Goal: Information Seeking & Learning: Learn about a topic

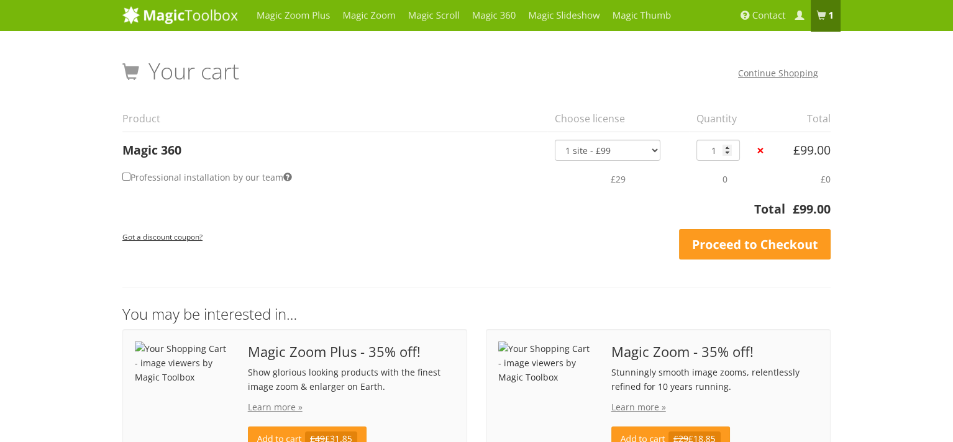
click at [478, 227] on div "Cart totals Subtotal £ 99.00 Total £ 99.00 Got a discount coupon? Apply Coupon …" at bounding box center [476, 230] width 708 height 60
click at [286, 18] on link "Magic Zoom Plus" at bounding box center [293, 15] width 86 height 31
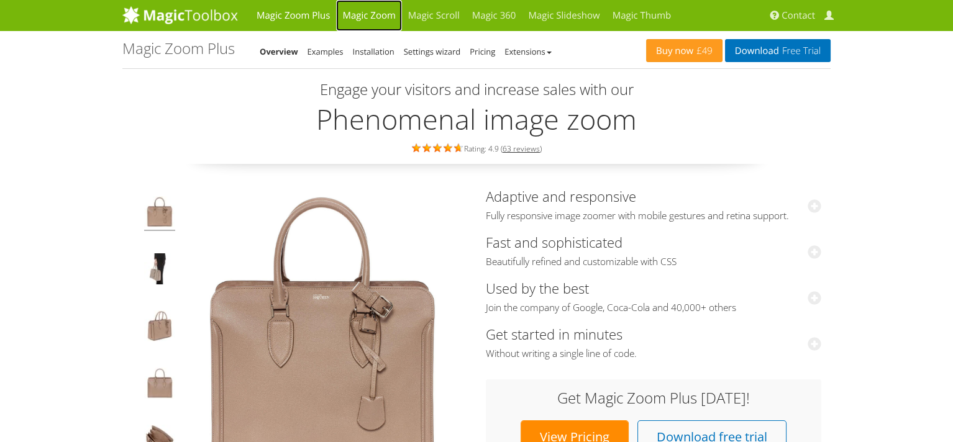
click at [382, 14] on link "Magic Zoom" at bounding box center [368, 15] width 65 height 31
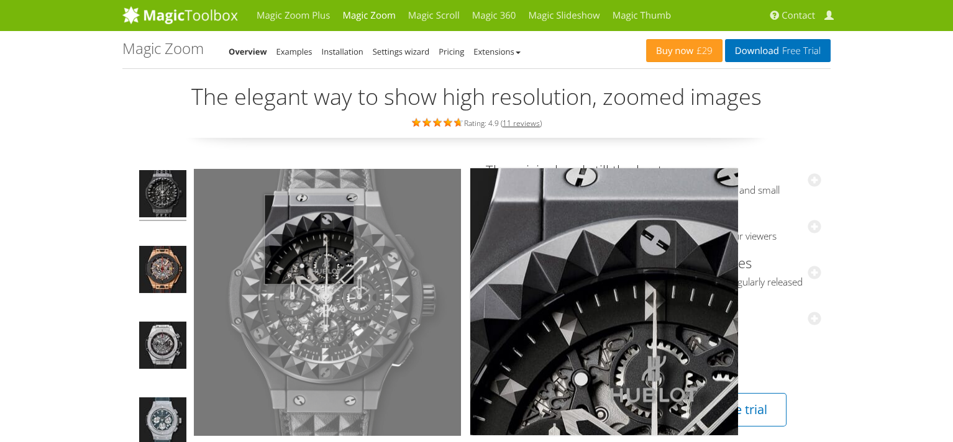
click at [309, 239] on img at bounding box center [327, 302] width 267 height 267
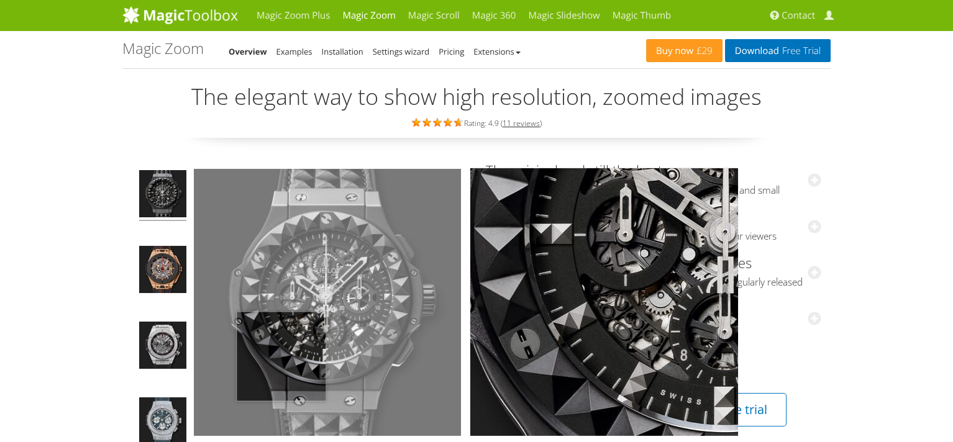
drag, startPoint x: 379, startPoint y: 322, endPoint x: 423, endPoint y: 349, distance: 51.0
click at [414, 359] on img at bounding box center [327, 302] width 267 height 267
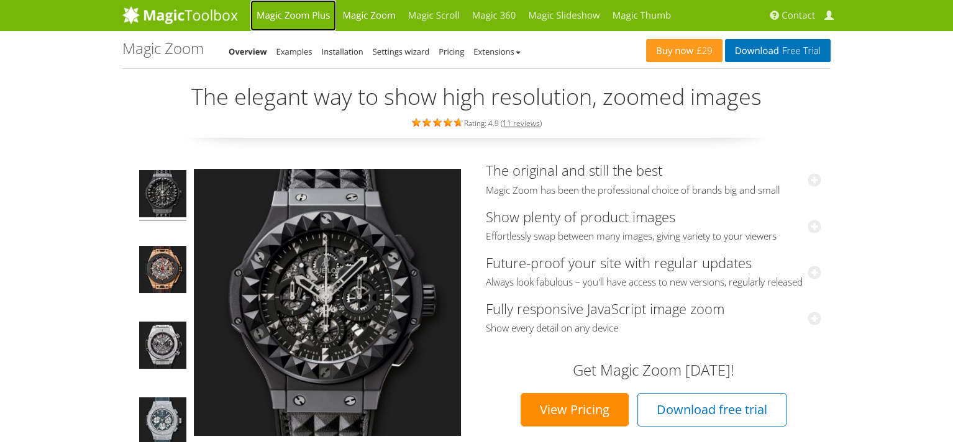
click at [282, 14] on link "Magic Zoom Plus" at bounding box center [293, 15] width 86 height 31
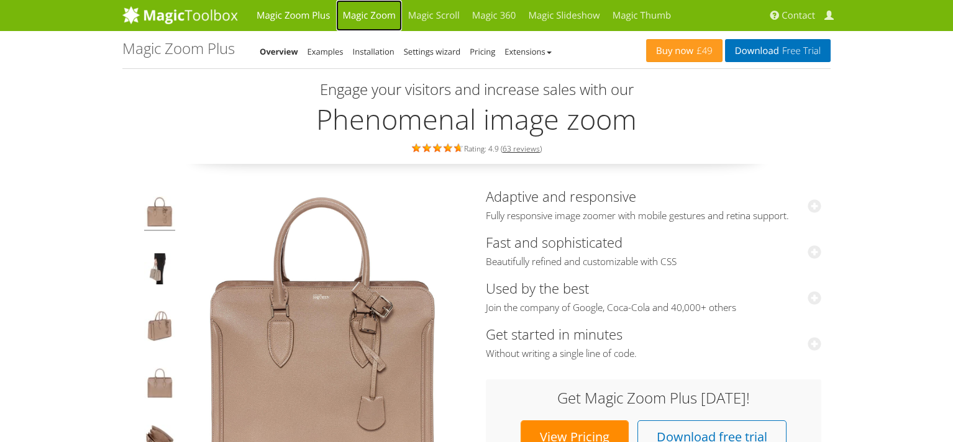
click at [385, 14] on link "Magic Zoom" at bounding box center [368, 15] width 65 height 31
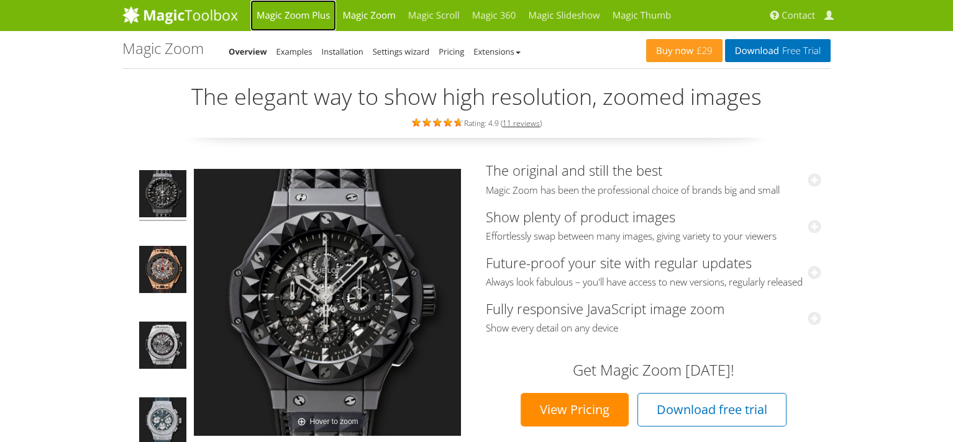
click at [292, 16] on link "Magic Zoom Plus" at bounding box center [293, 15] width 86 height 31
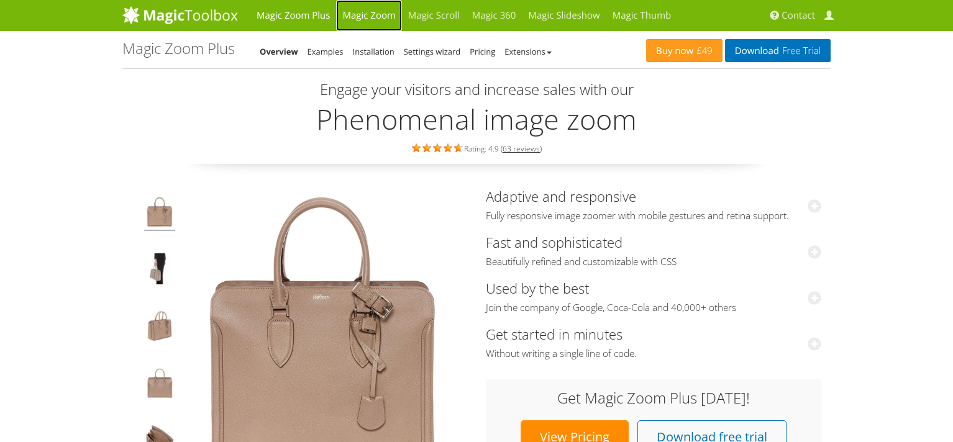
click at [379, 14] on link "Magic Zoom" at bounding box center [368, 15] width 65 height 31
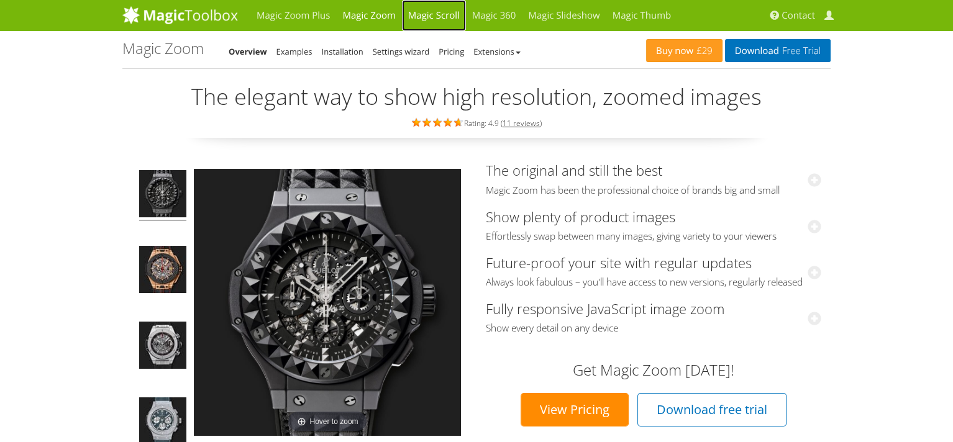
click at [437, 5] on link "Magic Scroll" at bounding box center [434, 15] width 64 height 31
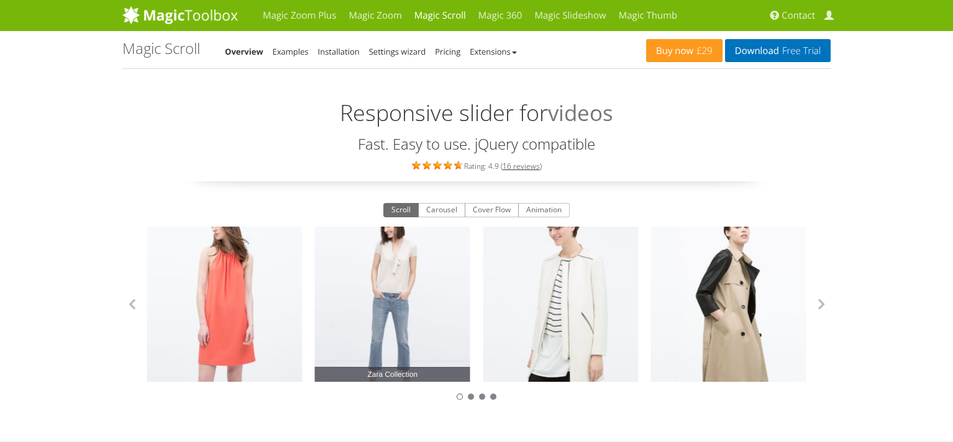
click at [375, 282] on link "Zara Collection" at bounding box center [392, 304] width 155 height 155
click at [419, 272] on link "Zara Collection" at bounding box center [392, 304] width 155 height 155
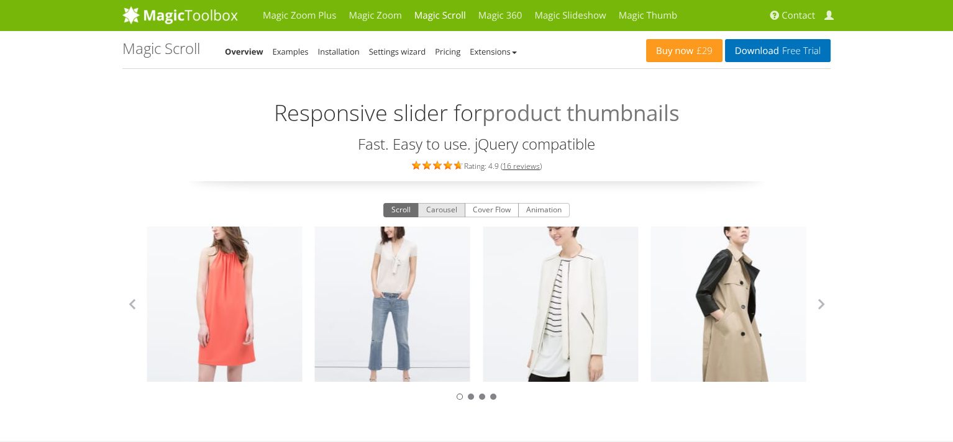
click at [437, 214] on button "Carousel" at bounding box center [441, 210] width 47 height 15
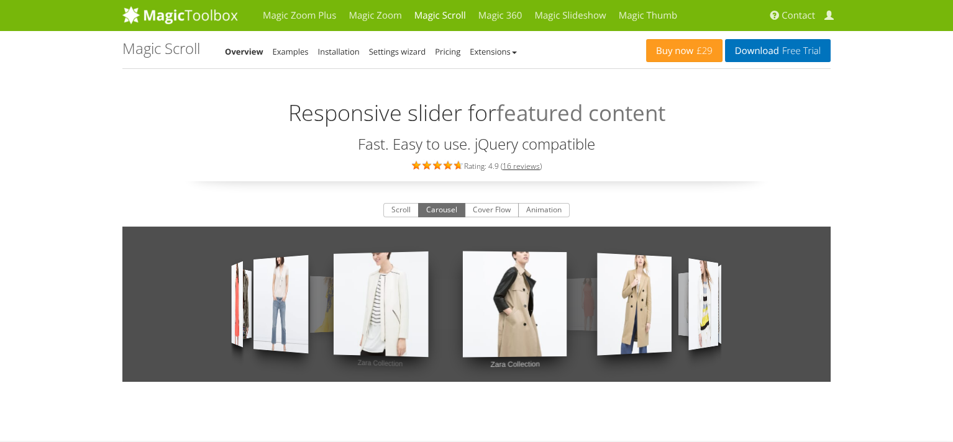
drag, startPoint x: 700, startPoint y: 288, endPoint x: 247, endPoint y: 265, distance: 453.6
click at [247, 270] on div "Zara Collection Zara Collection Zara Collection Zara Collection Zara Collection…" at bounding box center [476, 304] width 708 height 155
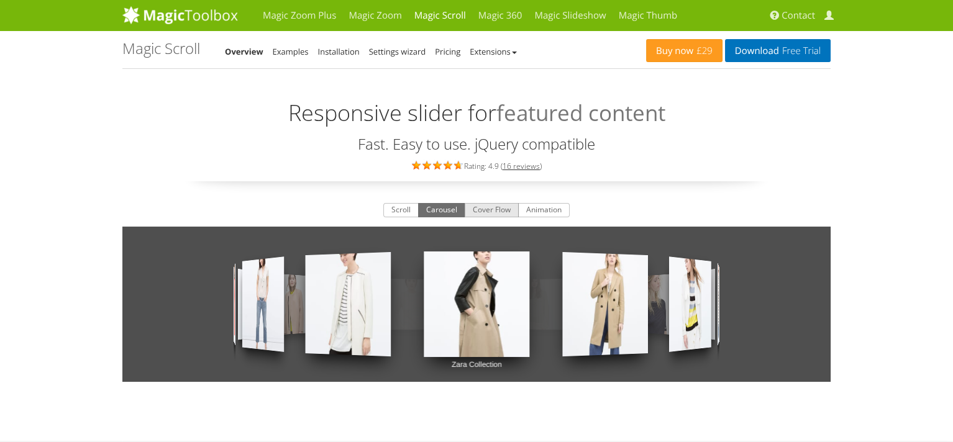
click at [487, 206] on button "Cover Flow" at bounding box center [492, 210] width 54 height 15
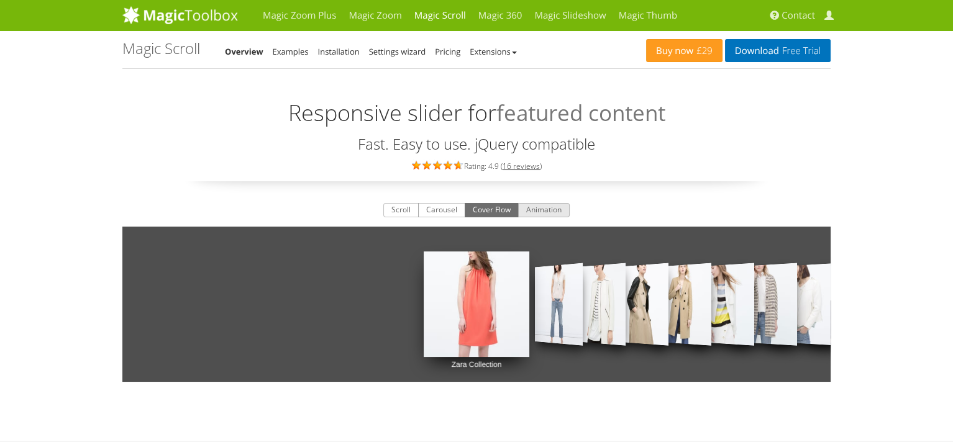
click at [557, 210] on button "Animation" at bounding box center [544, 210] width 52 height 15
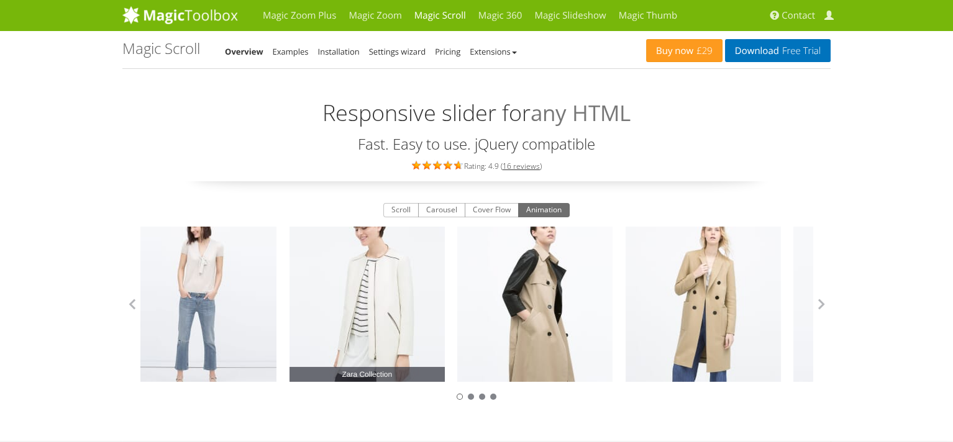
drag, startPoint x: 423, startPoint y: 318, endPoint x: 251, endPoint y: 311, distance: 171.7
click at [298, 324] on link "Zara Collection" at bounding box center [367, 304] width 155 height 155
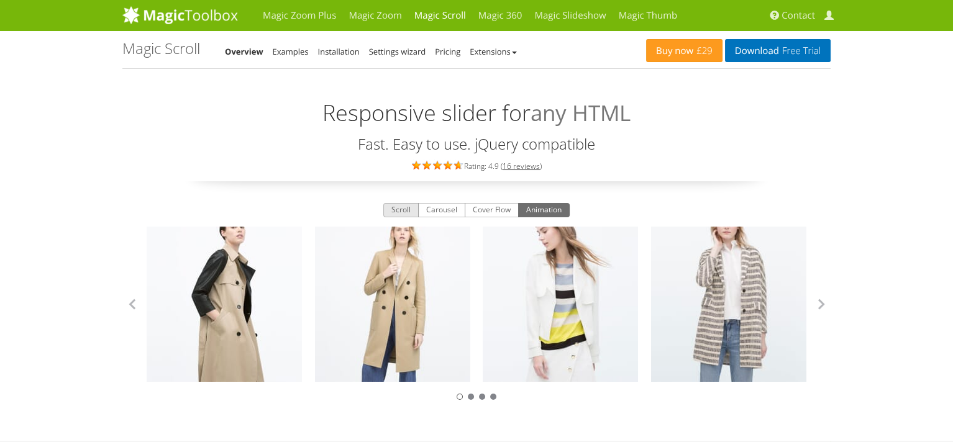
click at [396, 214] on button "Scroll" at bounding box center [400, 210] width 35 height 15
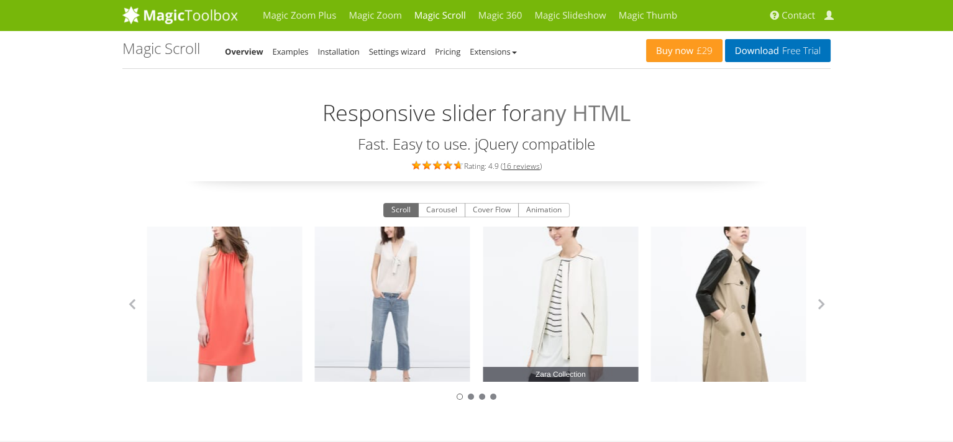
drag, startPoint x: 539, startPoint y: 291, endPoint x: 311, endPoint y: 326, distance: 231.3
click at [483, 326] on link "Zara Collection" at bounding box center [560, 304] width 155 height 155
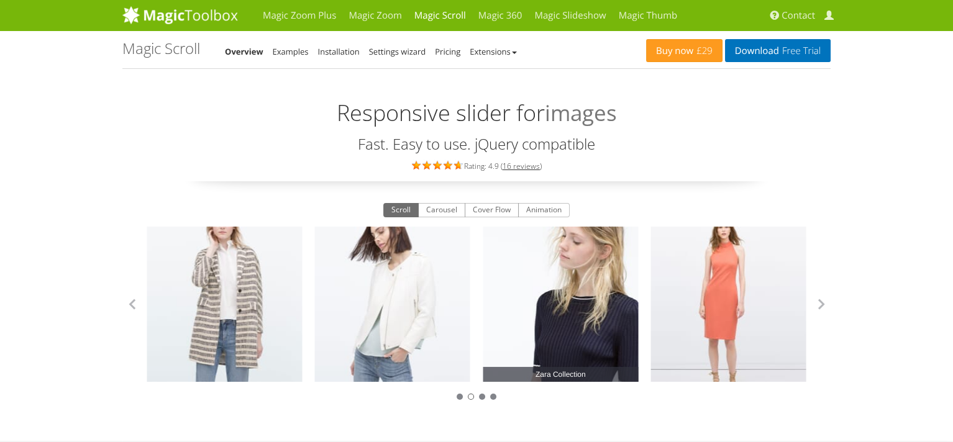
drag, startPoint x: 396, startPoint y: 326, endPoint x: 192, endPoint y: 341, distance: 204.4
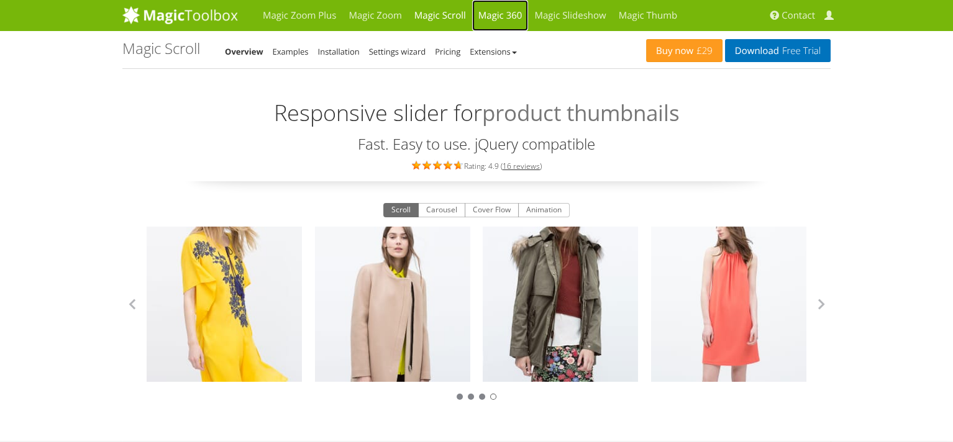
click at [516, 27] on link "Magic 360" at bounding box center [500, 15] width 57 height 31
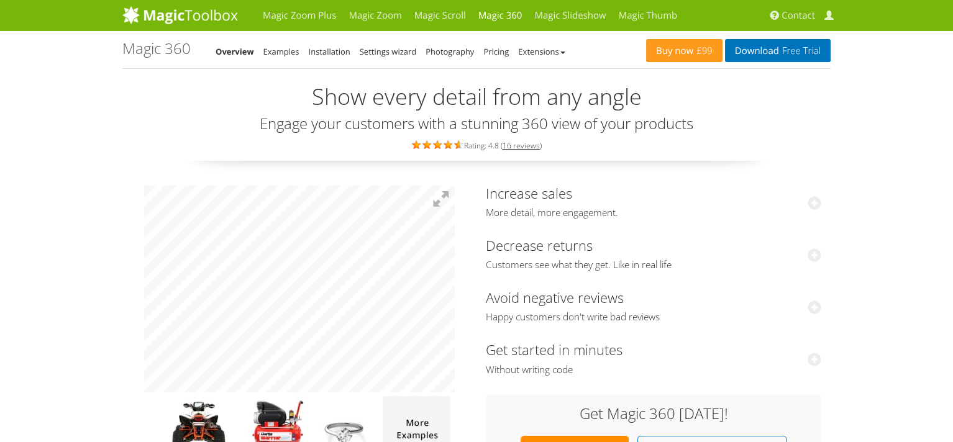
click at [287, 413] on div at bounding box center [300, 322] width 336 height 273
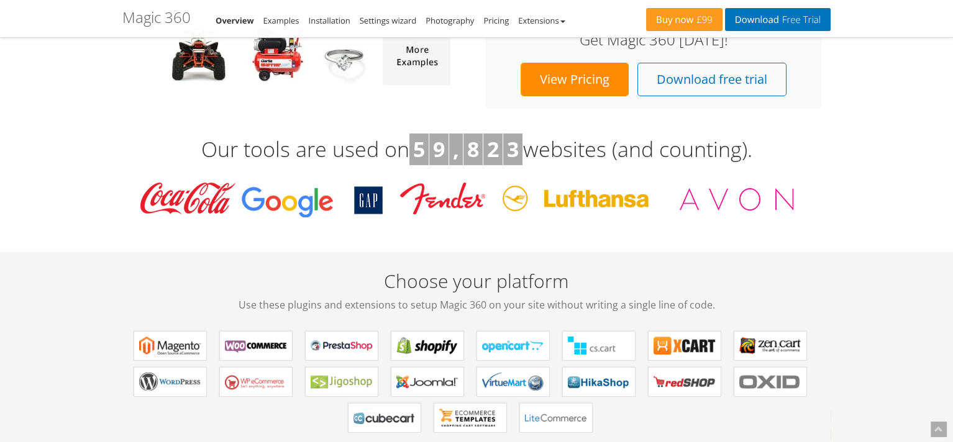
scroll to position [186, 0]
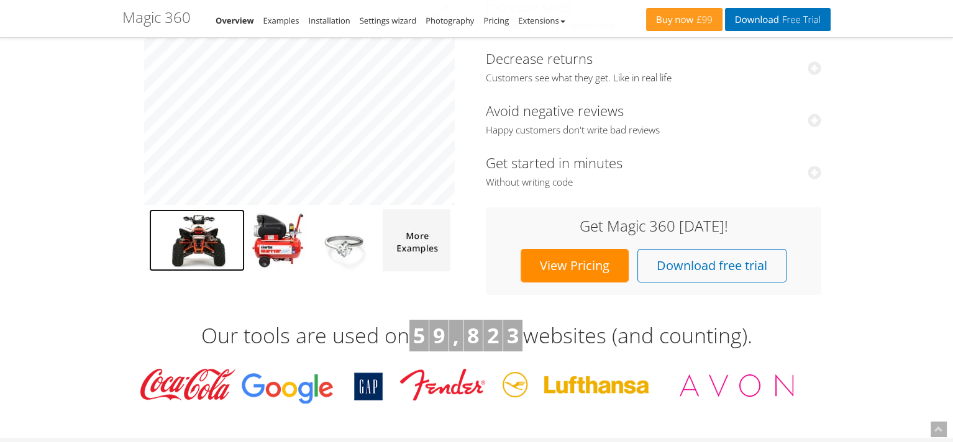
click at [187, 245] on img at bounding box center [197, 240] width 96 height 62
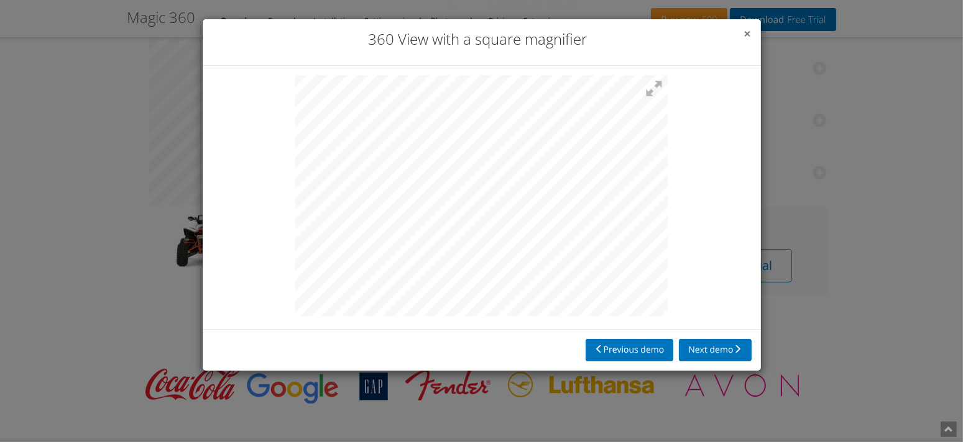
click at [750, 34] on div "× 360 View with a square magnifier" at bounding box center [482, 42] width 558 height 47
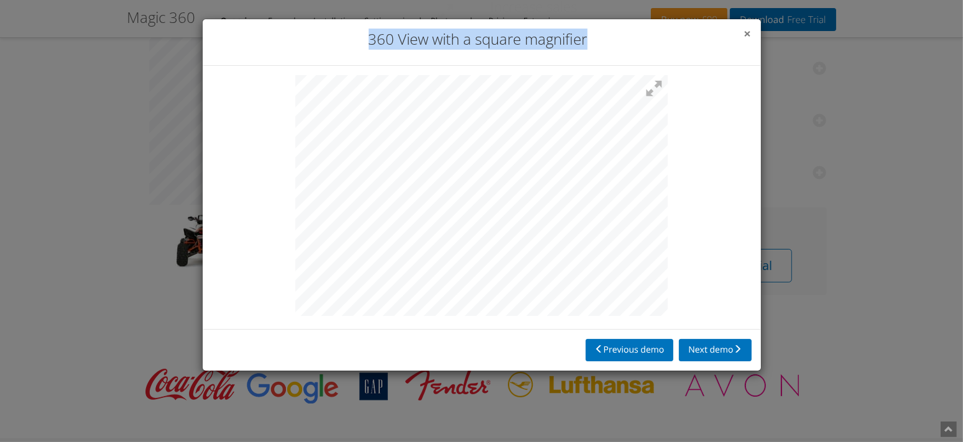
click at [746, 34] on span "×" at bounding box center [747, 33] width 7 height 17
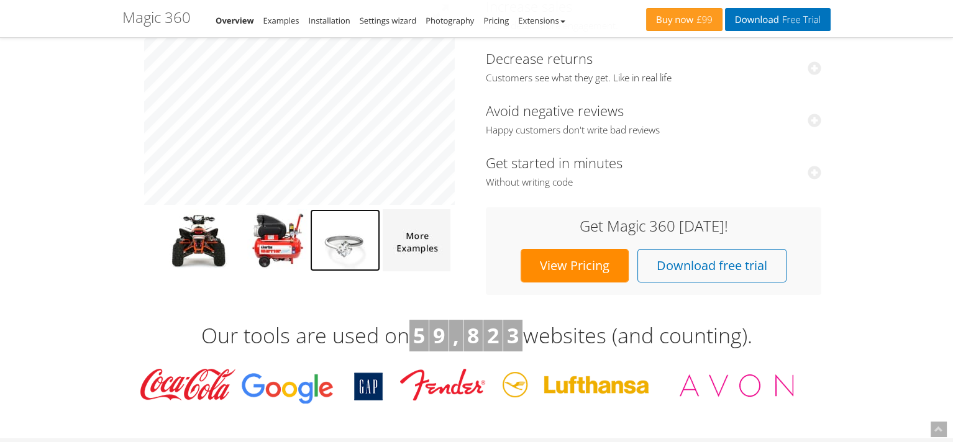
click at [346, 246] on img at bounding box center [345, 240] width 70 height 62
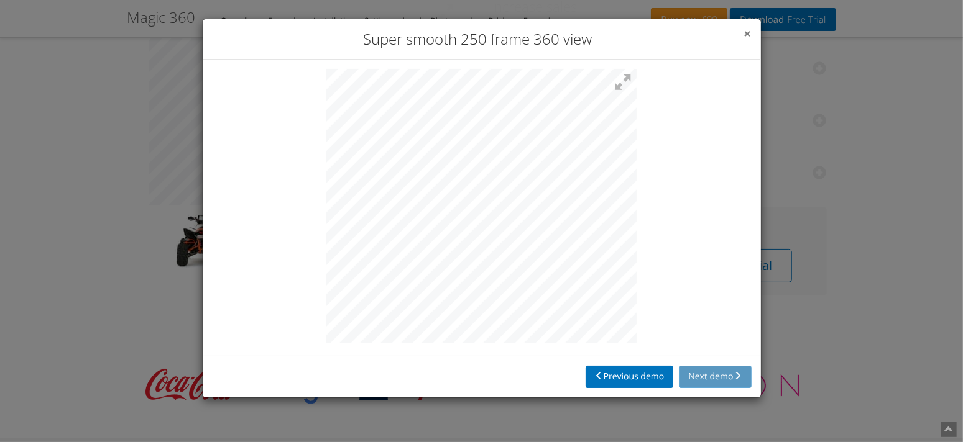
click at [748, 36] on span "×" at bounding box center [747, 33] width 7 height 17
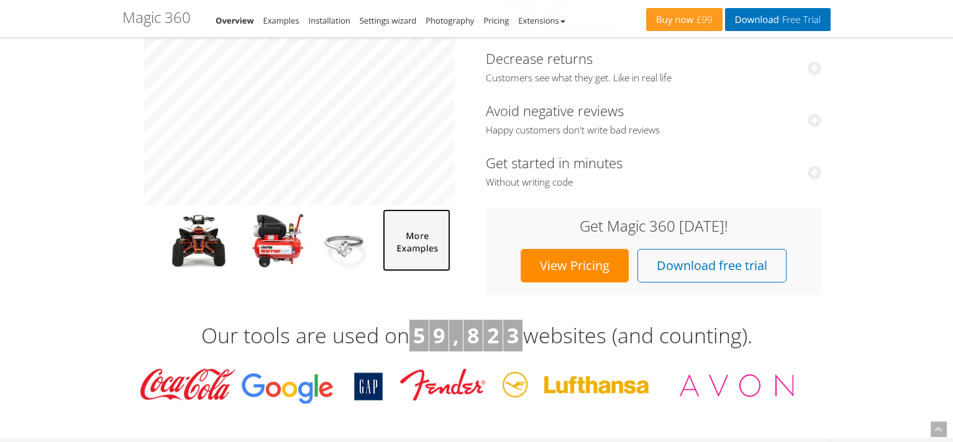
click at [432, 255] on img at bounding box center [417, 240] width 68 height 62
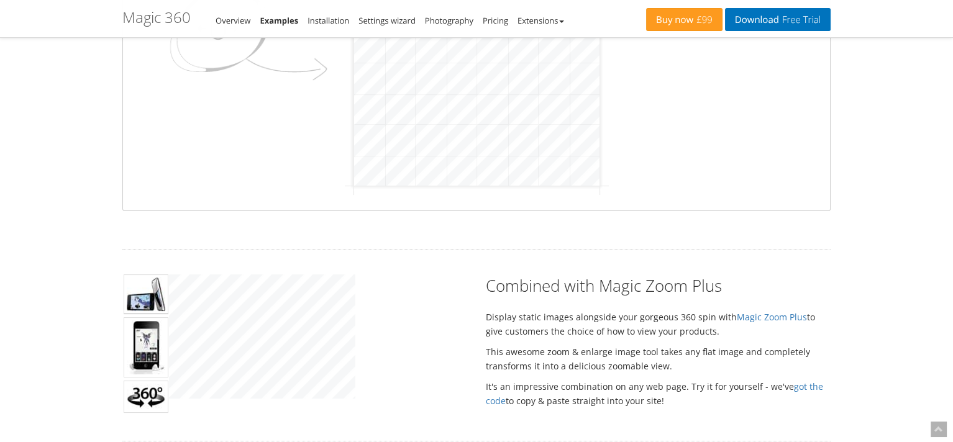
scroll to position [186, 0]
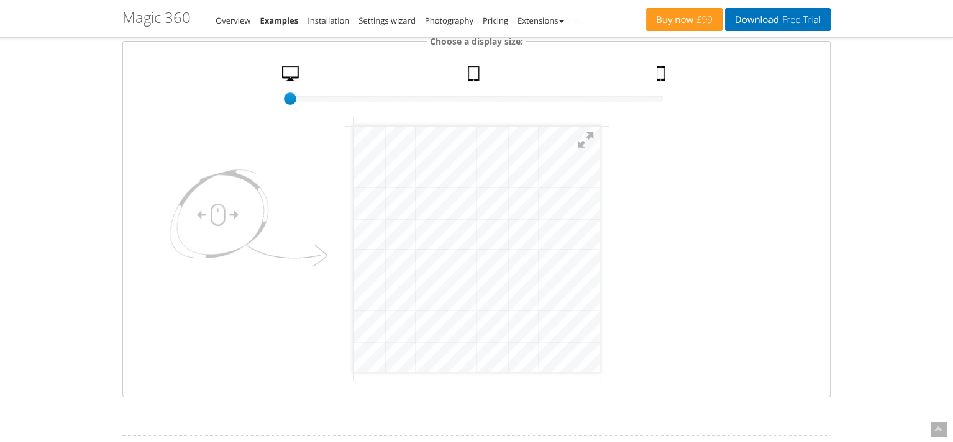
click at [599, 278] on html "mgctlbxN$M360 mgctlbxV$4.6.13 mgctlbxL$M" at bounding box center [476, 249] width 245 height 245
click at [282, 96] on fieldset "Choose a display size: 100% size 1 Desktop Tablet Mobile" at bounding box center [476, 216] width 708 height 364
drag, startPoint x: 295, startPoint y: 96, endPoint x: 757, endPoint y: 162, distance: 467.0
click at [752, 129] on fieldset "Choose a display size: 50% size 100 Desktop Tablet Mobile" at bounding box center [476, 216] width 708 height 364
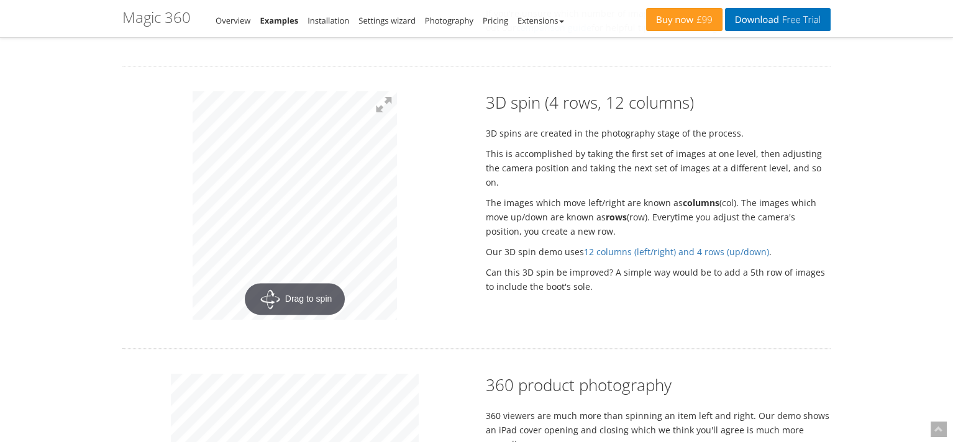
scroll to position [1491, 0]
drag, startPoint x: 327, startPoint y: 232, endPoint x: 529, endPoint y: 214, distance: 203.4
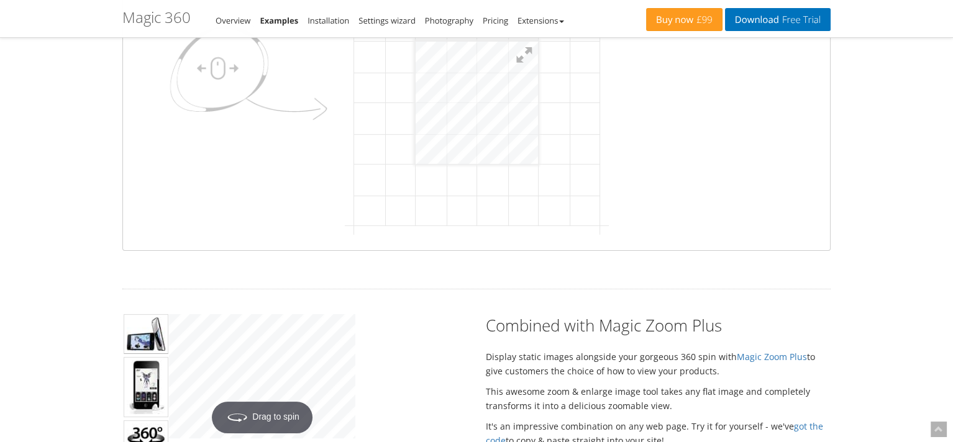
scroll to position [0, 0]
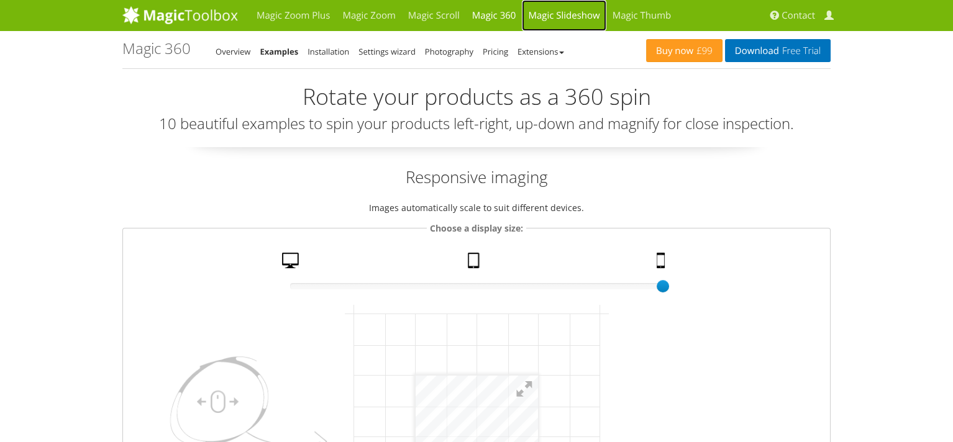
click at [550, 13] on link "Magic Slideshow" at bounding box center [564, 15] width 84 height 31
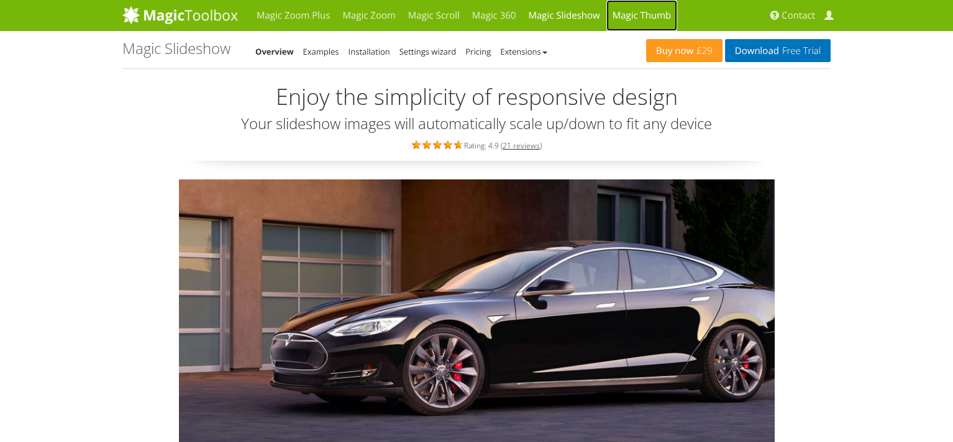
click at [641, 18] on link "Magic Thumb" at bounding box center [641, 15] width 71 height 31
